Goal: Information Seeking & Learning: Learn about a topic

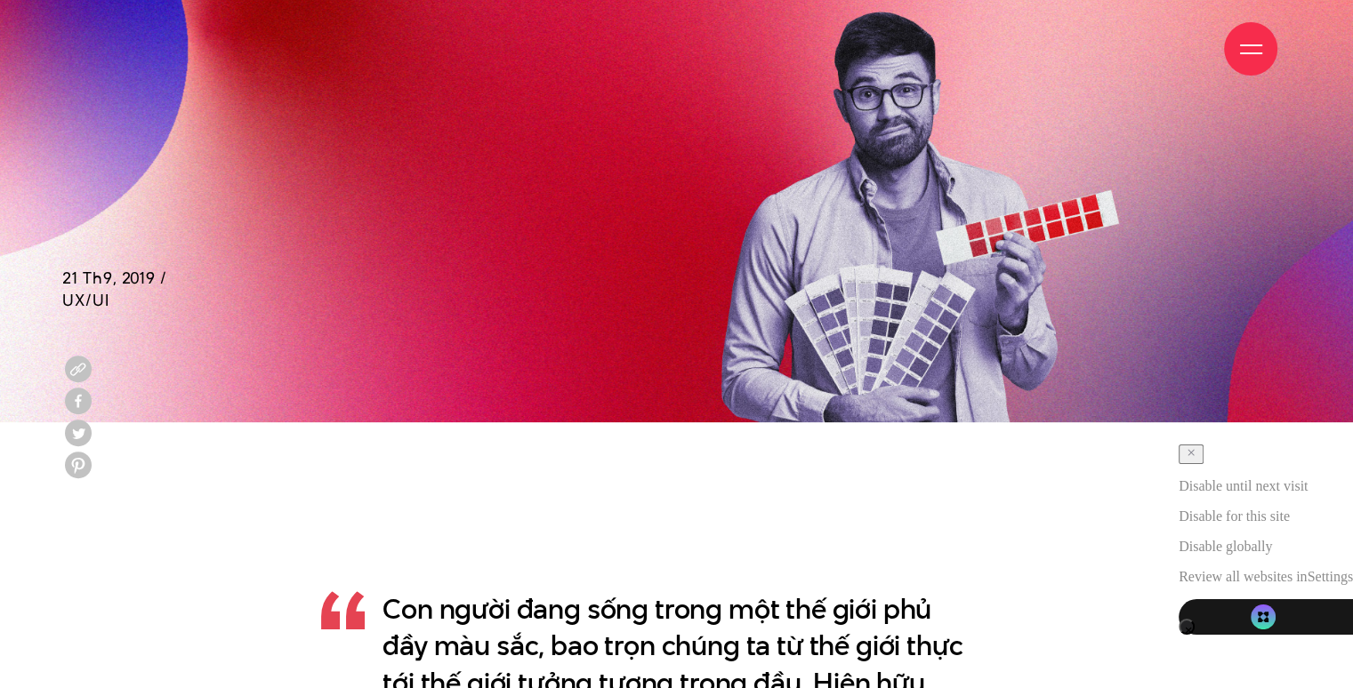
scroll to position [800, 0]
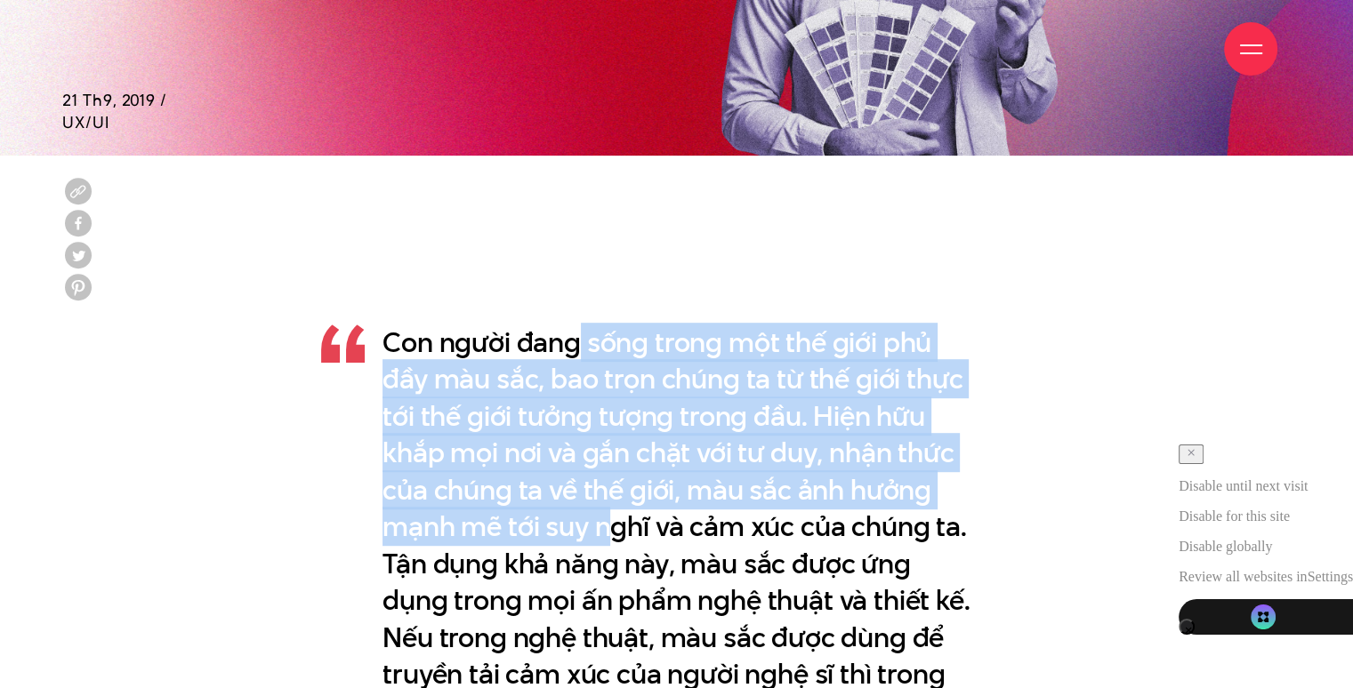
drag, startPoint x: 574, startPoint y: 359, endPoint x: 611, endPoint y: 546, distance: 190.4
click at [611, 546] on p "Con người đang sống trong một thế giới phủ đầy màu sắc, bao trọn chúng ta từ th…" at bounding box center [676, 564] width 588 height 479
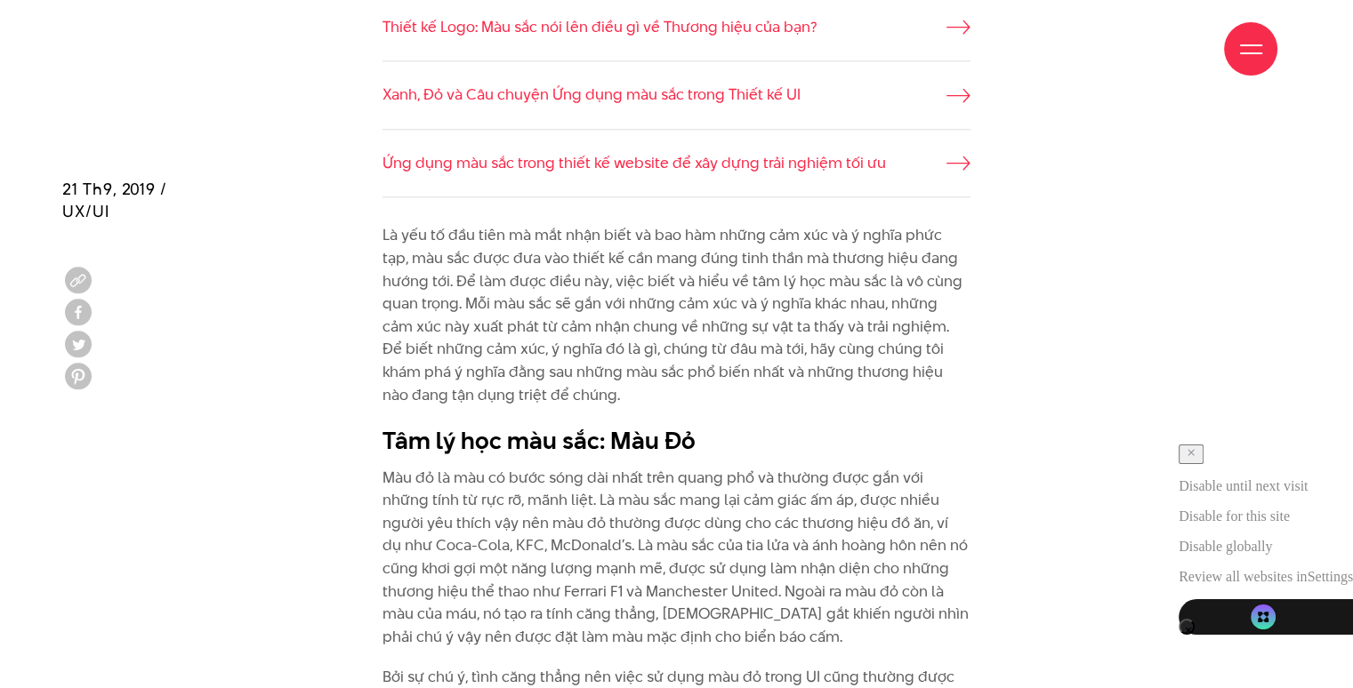
scroll to position [1867, 0]
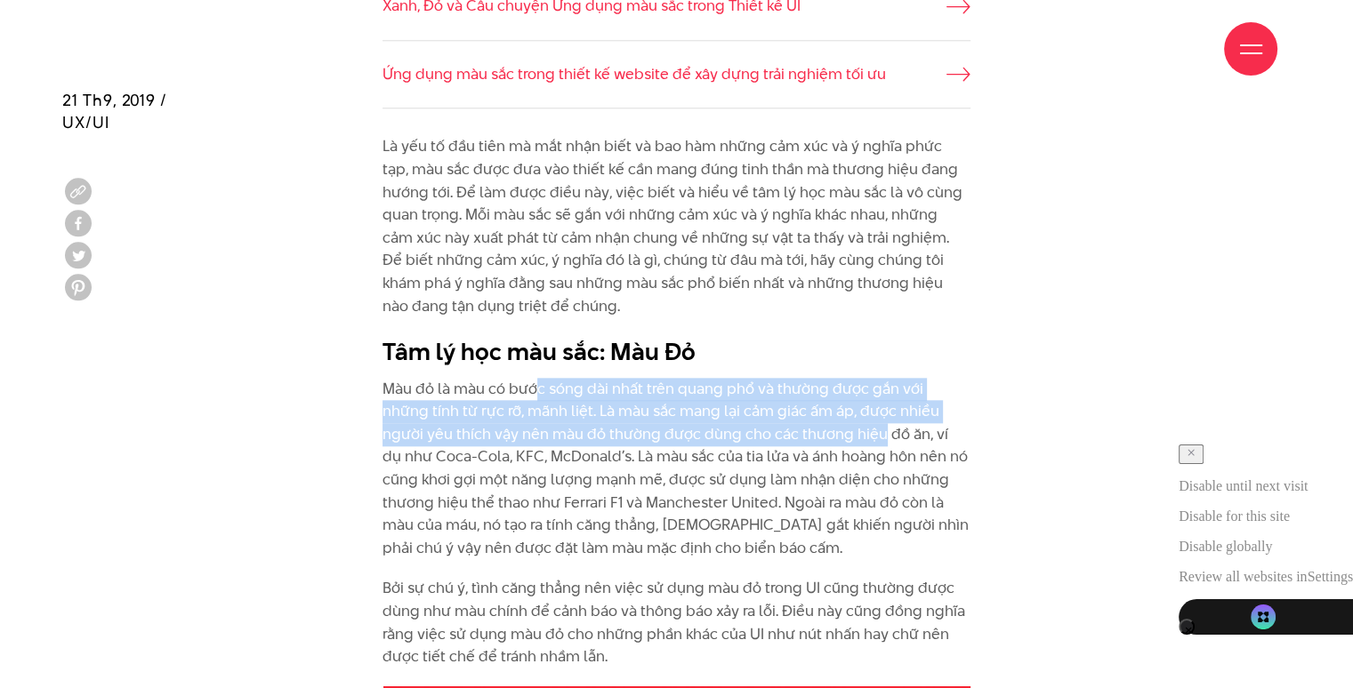
drag, startPoint x: 533, startPoint y: 389, endPoint x: 804, endPoint y: 439, distance: 275.9
click at [804, 439] on p "Màu đỏ là màu có bước sóng dài nhất trên quang phổ và thường được gắn với những…" at bounding box center [676, 469] width 588 height 182
click at [802, 438] on p "Màu đỏ là màu có bước sóng dài nhất trên quang phổ và thường được gắn với những…" at bounding box center [676, 469] width 588 height 182
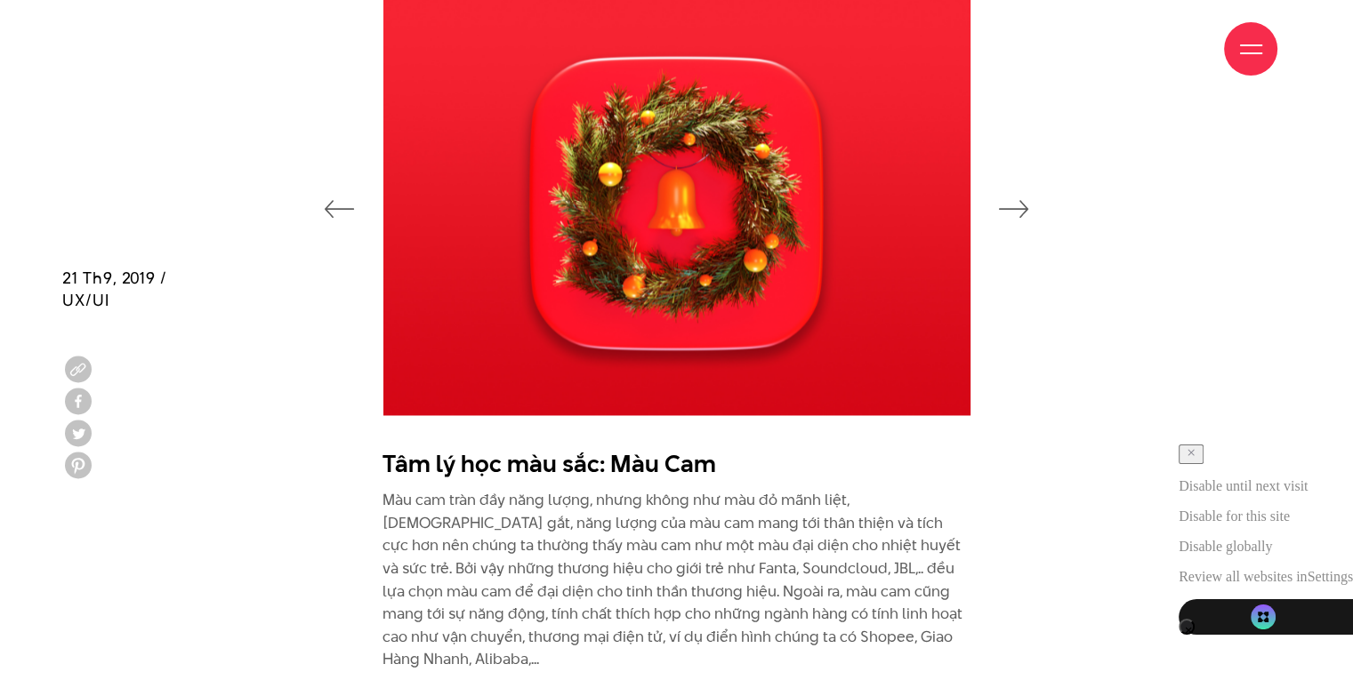
scroll to position [2846, 0]
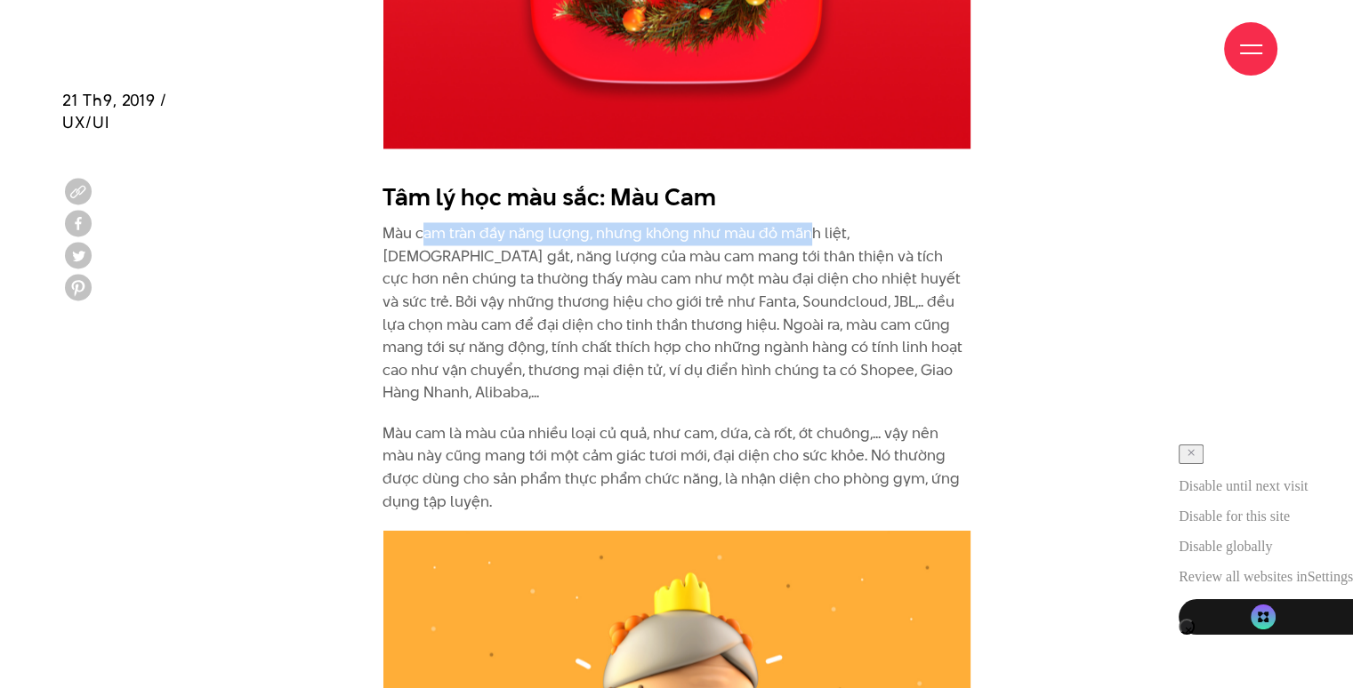
drag, startPoint x: 444, startPoint y: 233, endPoint x: 807, endPoint y: 237, distance: 363.7
click at [807, 237] on p "Màu cam tràn đầy năng lượng, nhưng không như màu đỏ mãnh liệt, [DEMOGRAPHIC_DAT…" at bounding box center [676, 313] width 588 height 182
click at [807, 236] on p "Màu cam tràn đầy năng lượng, nhưng không như màu đỏ mãnh liệt, [DEMOGRAPHIC_DAT…" at bounding box center [676, 313] width 588 height 182
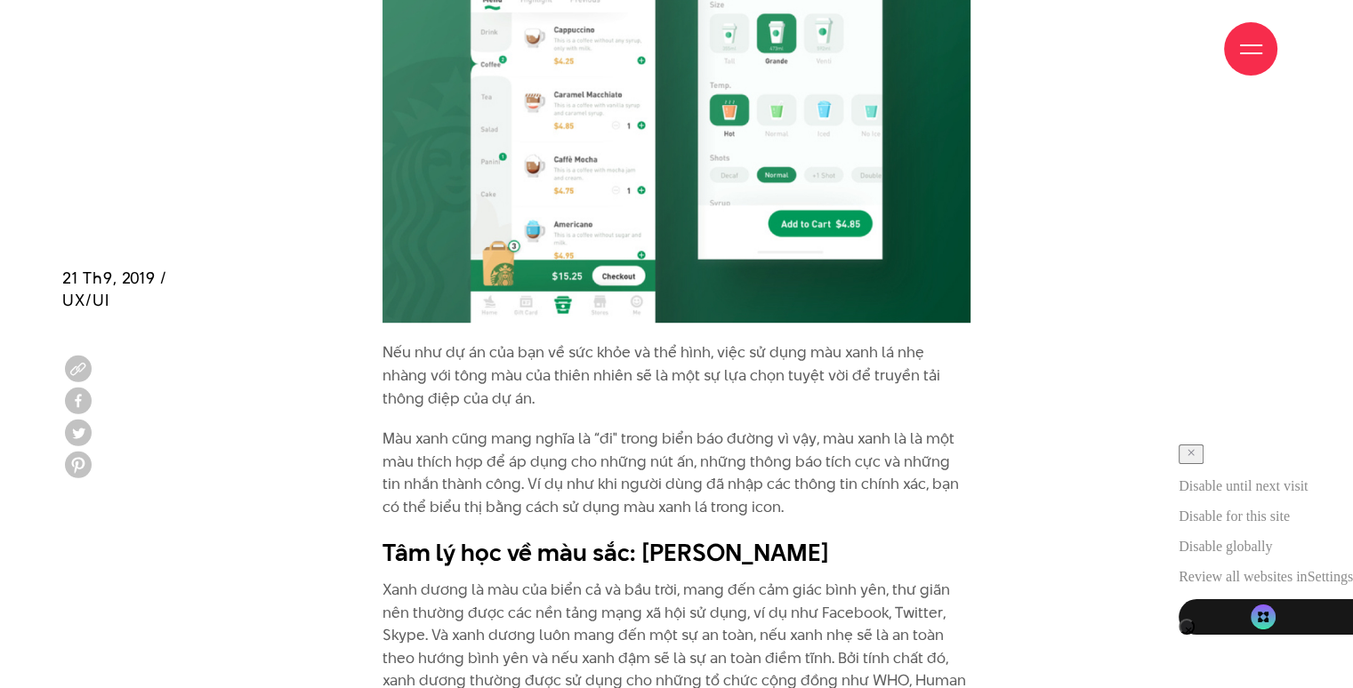
scroll to position [5513, 0]
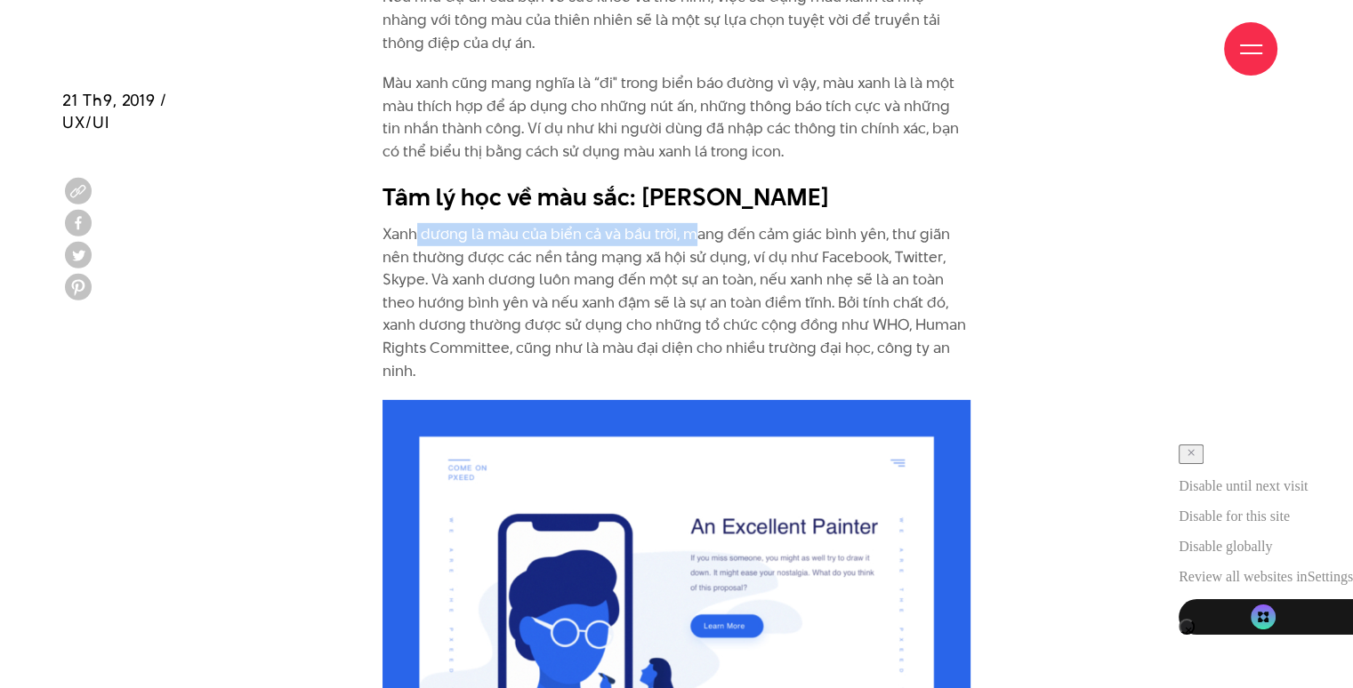
drag, startPoint x: 414, startPoint y: 186, endPoint x: 689, endPoint y: 190, distance: 274.8
click at [689, 223] on p "Xanh dương là màu của biển cả và bầu trời, mang đến cảm giác bình yên, thư giãn…" at bounding box center [676, 302] width 588 height 159
click at [711, 223] on p "Xanh dương là màu của biển cả và bầu trời, mang đến cảm giác bình yên, thư giãn…" at bounding box center [676, 302] width 588 height 159
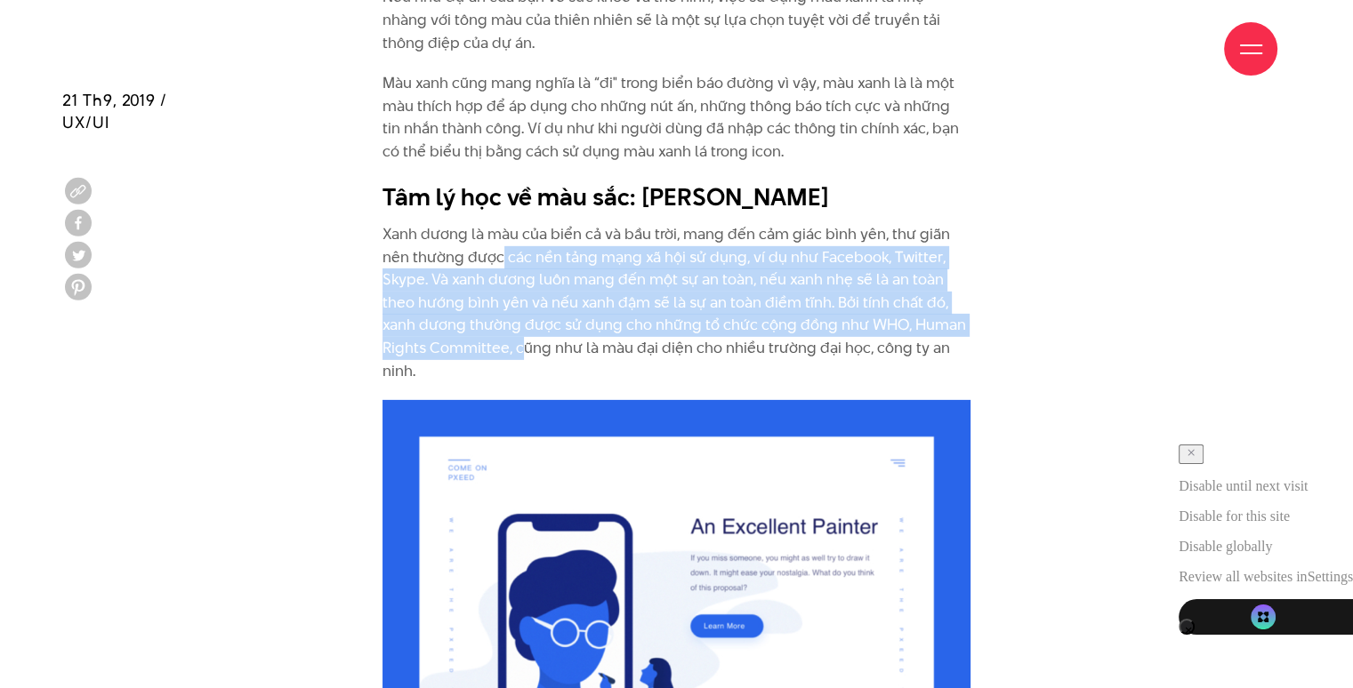
drag, startPoint x: 500, startPoint y: 215, endPoint x: 519, endPoint y: 291, distance: 78.1
click at [519, 291] on p "Xanh dương là màu của biển cả và bầu trời, mang đến cảm giác bình yên, thư giãn…" at bounding box center [676, 302] width 588 height 159
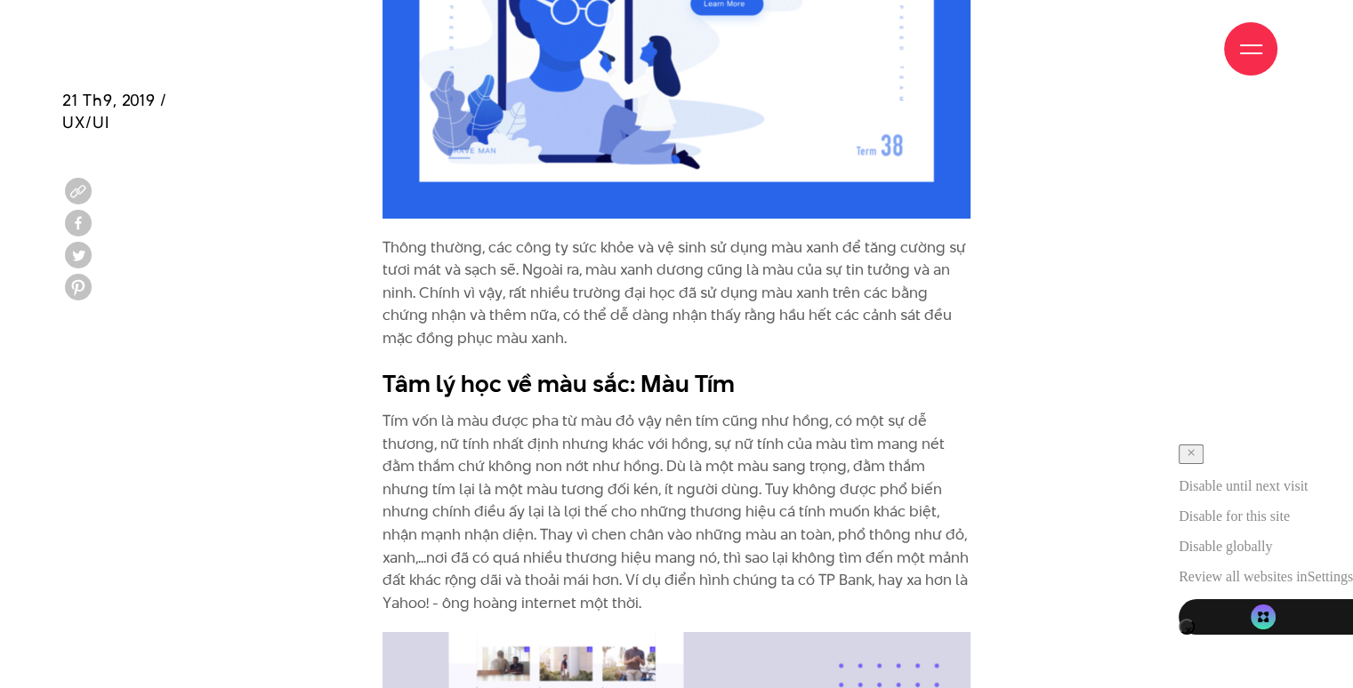
scroll to position [6225, 0]
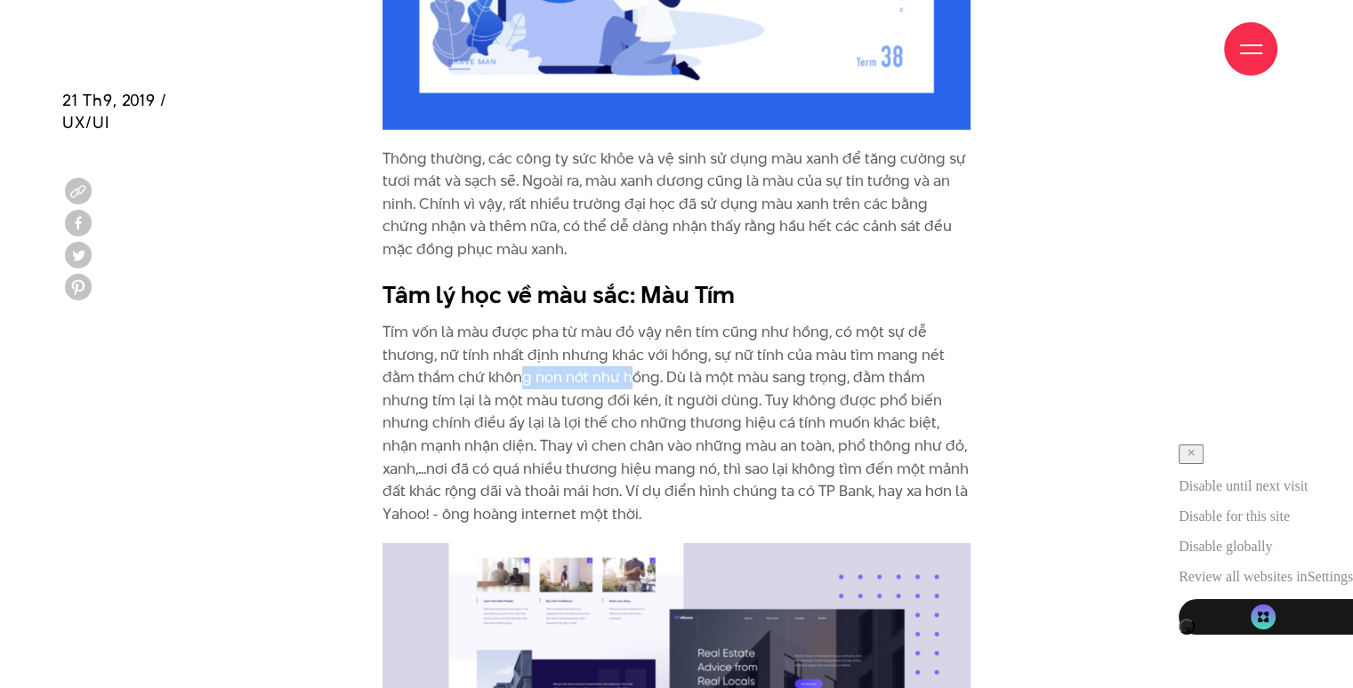
drag, startPoint x: 521, startPoint y: 335, endPoint x: 626, endPoint y: 325, distance: 105.4
click at [626, 325] on p "Tím vốn là màu được pha từ màu đỏ vậy nên tím cũng như hồng, có một sự dễ thươn…" at bounding box center [676, 423] width 588 height 205
click at [783, 360] on p "Tím vốn là màu được pha từ màu đỏ vậy nên tím cũng như hồng, có một sự dễ thươn…" at bounding box center [676, 423] width 588 height 205
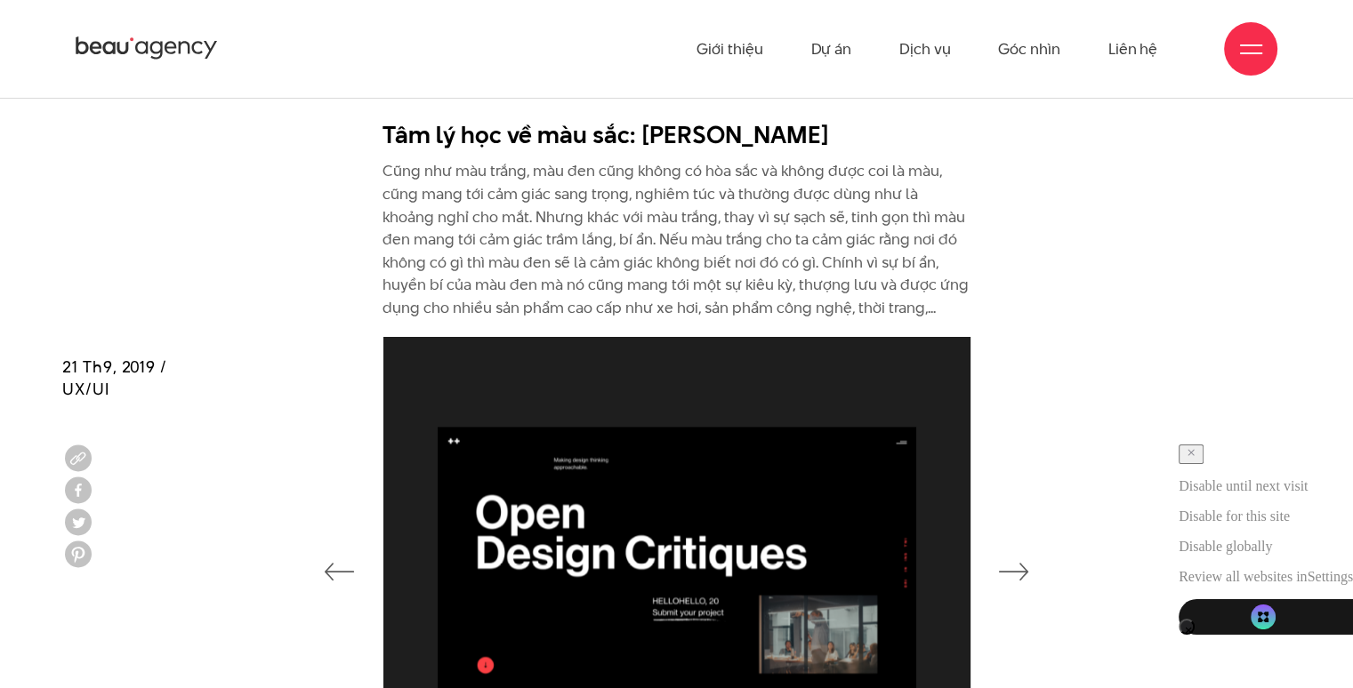
scroll to position [8803, 0]
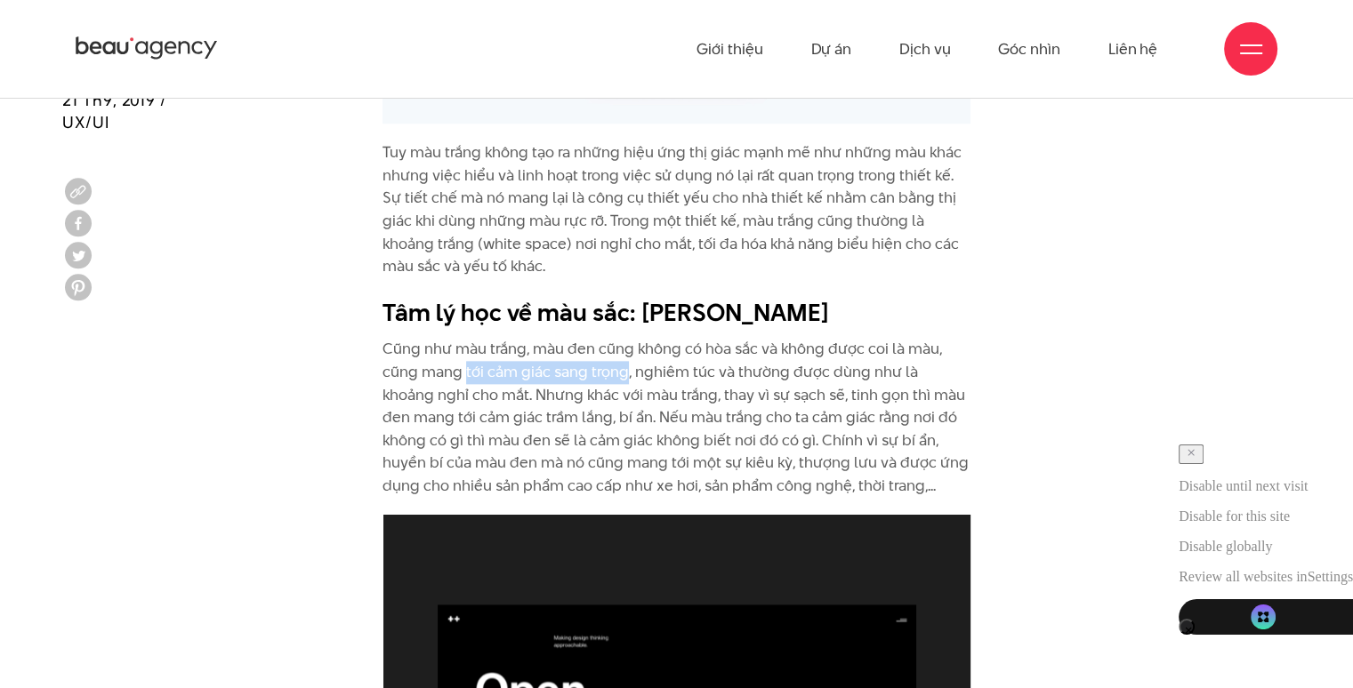
drag, startPoint x: 494, startPoint y: 302, endPoint x: 622, endPoint y: 303, distance: 128.1
click at [622, 338] on p "Cũng như màu trắng, màu đen cũng không có hòa sắc và không được coi là màu, cũn…" at bounding box center [676, 417] width 588 height 159
click at [710, 338] on p "Cũng như màu trắng, màu đen cũng không có hòa sắc và không được coi là màu, cũn…" at bounding box center [676, 417] width 588 height 159
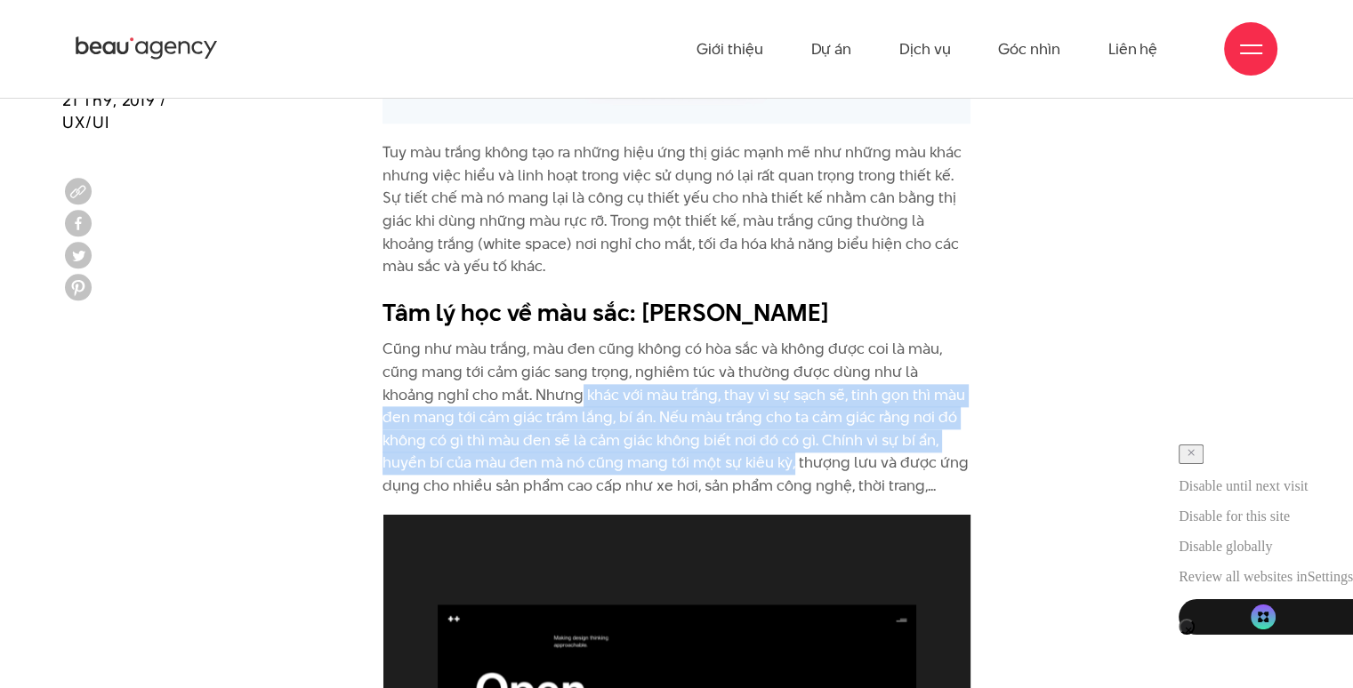
drag, startPoint x: 525, startPoint y: 332, endPoint x: 793, endPoint y: 395, distance: 275.9
click at [793, 395] on p "Cũng như màu trắng, màu đen cũng không có hòa sắc và không được coi là màu, cũn…" at bounding box center [676, 417] width 588 height 159
click at [831, 377] on p "Cũng như màu trắng, màu đen cũng không có hòa sắc và không được coi là màu, cũn…" at bounding box center [676, 417] width 588 height 159
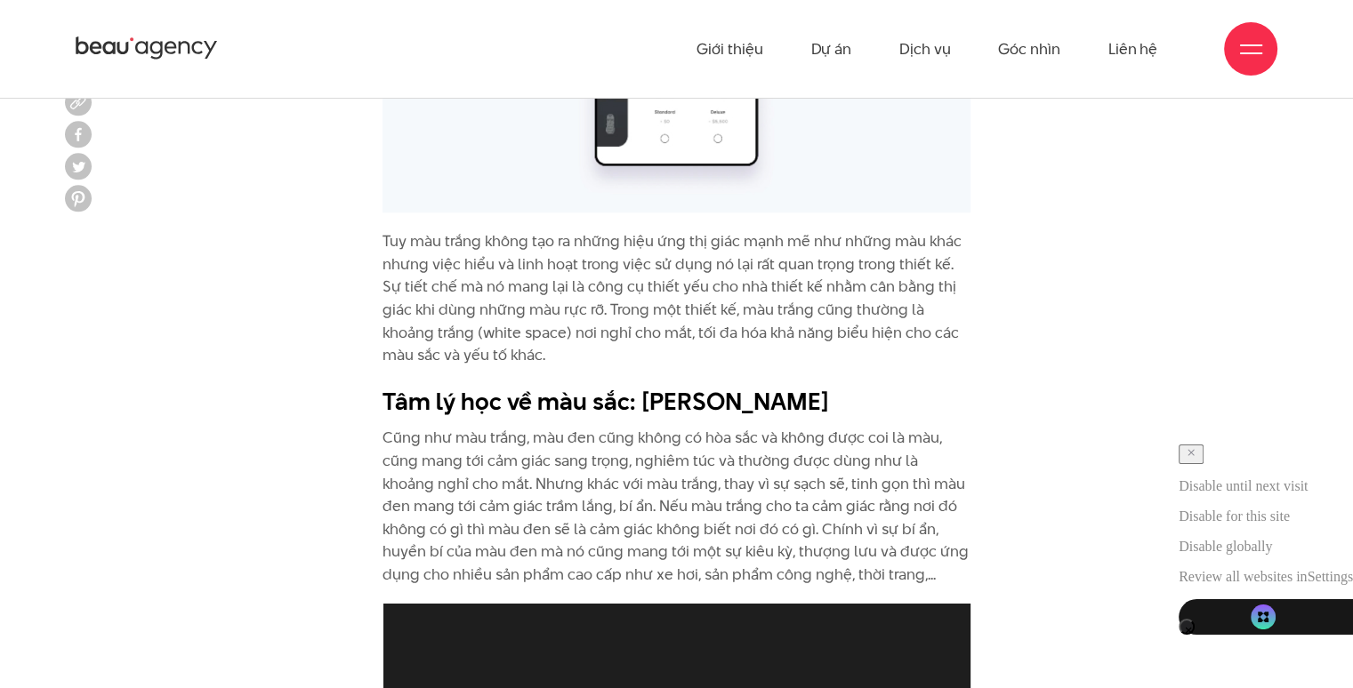
scroll to position [8625, 0]
